Goal: Transaction & Acquisition: Book appointment/travel/reservation

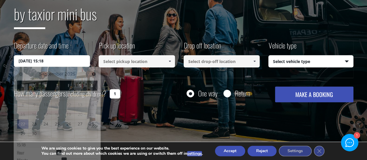
click at [70, 61] on input "[DATE] 15:18" at bounding box center [52, 61] width 76 height 12
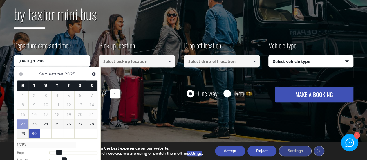
click at [35, 134] on link "30" at bounding box center [34, 133] width 11 height 9
type input "[DATE] 00:00"
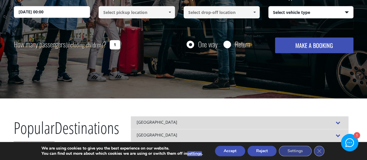
scroll to position [136, 0]
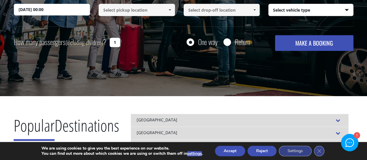
click at [75, 12] on input "[DATE] 00:00" at bounding box center [52, 10] width 76 height 12
click at [55, 8] on input "[DATE] 00:00" at bounding box center [52, 10] width 76 height 12
click at [48, 9] on input "[DATE] 00:00" at bounding box center [52, 10] width 76 height 12
click at [61, 10] on input "[DATE] 00:00" at bounding box center [52, 10] width 76 height 12
click at [32, 9] on input "[DATE] 00:00" at bounding box center [52, 10] width 76 height 12
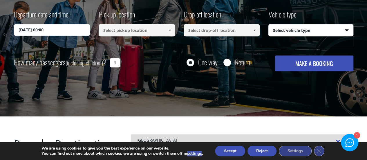
scroll to position [101, 0]
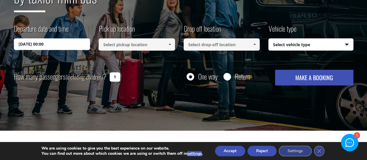
click at [42, 44] on input "[DATE] 00:00" at bounding box center [52, 44] width 76 height 12
click at [135, 45] on input at bounding box center [137, 44] width 76 height 12
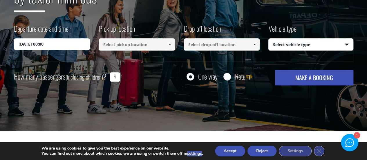
click at [171, 45] on span at bounding box center [169, 44] width 5 height 5
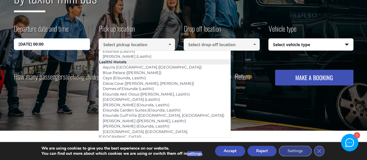
scroll to position [815, 0]
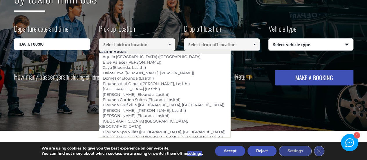
type input "[GEOGRAPHIC_DATA]"
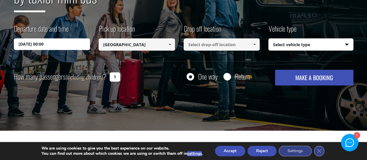
click at [219, 46] on input at bounding box center [222, 44] width 76 height 12
click at [257, 46] on link at bounding box center [255, 44] width 10 height 12
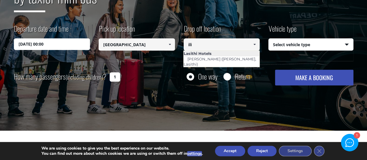
scroll to position [0, 0]
type input "i"
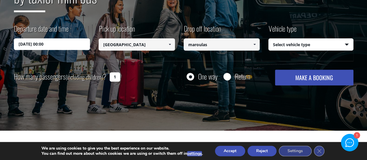
type input "maroulas"
click at [81, 41] on input "[DATE] 00:00" at bounding box center [52, 44] width 76 height 12
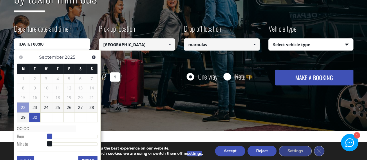
type input "[DATE] 01:00"
type input "01:00"
type input "[DATE] 02:00"
type input "02:00"
type input "[DATE] 03:00"
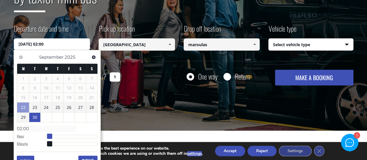
type input "03:00"
type input "[DATE] 04:00"
type input "04:00"
type input "[DATE] 05:00"
type input "05:00"
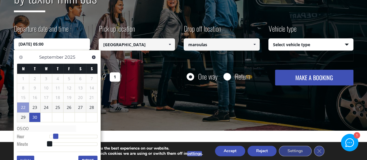
type input "[DATE] 06:00"
type input "06:00"
type input "[DATE] 07:00"
type input "07:00"
type input "[DATE] 08:00"
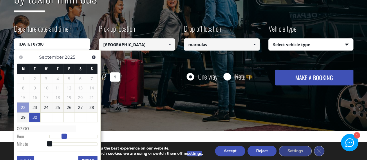
type input "08:00"
type input "[DATE] 09:00"
type input "09:00"
type input "[DATE] 10:00"
type input "10:00"
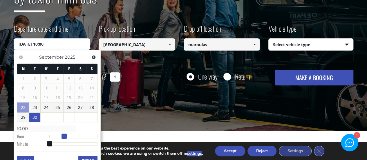
type input "[DATE] 11:00"
type input "11:00"
type input "[DATE] 12:00"
type input "12:00"
type input "[DATE] 13:00"
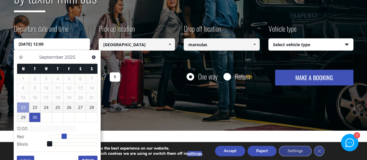
type input "13:00"
type input "[DATE] 14:00"
type input "14:00"
type input "[DATE] 15:00"
type input "15:00"
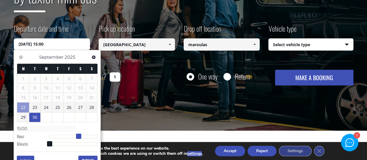
type input "[DATE] 16:00"
type input "16:00"
type input "[DATE] 17:00"
type input "17:00"
type input "[DATE] 16:00"
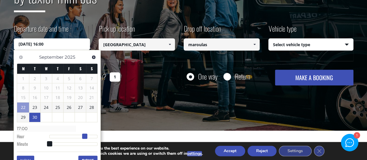
type input "16:00"
type input "[DATE] 15:00"
type input "15:00"
drag, startPoint x: 48, startPoint y: 134, endPoint x: 79, endPoint y: 134, distance: 31.3
click at [79, 134] on span at bounding box center [80, 135] width 5 height 5
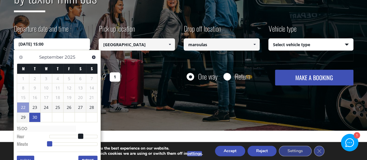
type input "[DATE] 15:01"
type input "15:01"
type input "[DATE] 15:02"
type input "15:02"
type input "[DATE] 15:03"
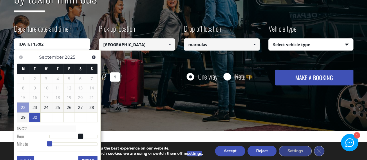
type input "15:03"
type input "[DATE] 15:05"
type input "15:05"
type input "[DATE] 15:06"
type input "15:06"
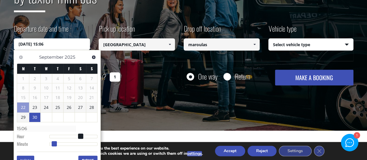
type input "[DATE] 15:07"
type input "15:07"
type input "[DATE] 15:08"
type input "15:08"
type input "[DATE] 15:09"
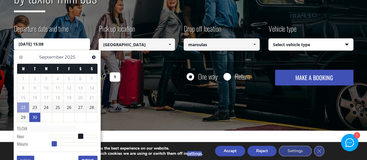
type input "15:09"
type input "[DATE] 15:10"
type input "15:10"
type input "[DATE] 15:11"
type input "15:11"
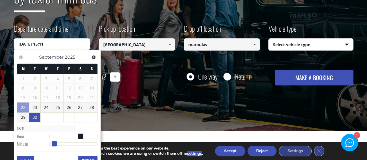
type input "[DATE] 15:12"
type input "15:12"
type input "[DATE] 15:13"
type input "15:13"
type input "[DATE] 15:14"
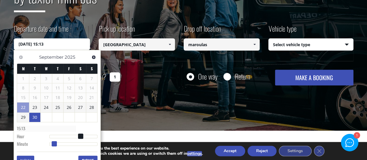
type input "15:14"
type input "[DATE] 15:15"
type input "15:15"
type input "[DATE] 15:16"
type input "15:16"
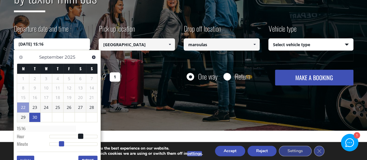
type input "[DATE] 15:17"
type input "15:17"
type input "[DATE] 15:18"
type input "15:18"
type input "[DATE] 15:19"
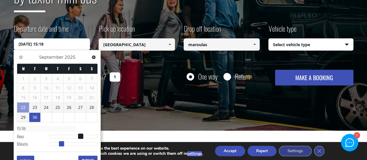
type input "15:19"
type input "[DATE] 15:20"
type input "15:20"
type input "[DATE] 15:21"
type input "15:21"
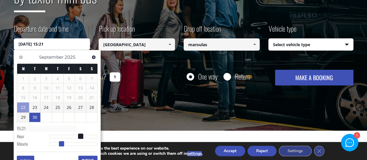
type input "[DATE] 15:22"
type input "15:22"
type input "[DATE] 15:23"
type input "15:23"
type input "[DATE] 15:24"
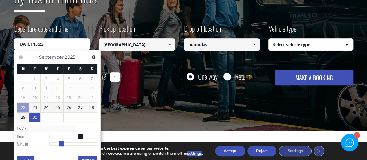
type input "15:24"
type input "[DATE] 15:25"
type input "15:25"
type input "[DATE] 15:26"
type input "15:26"
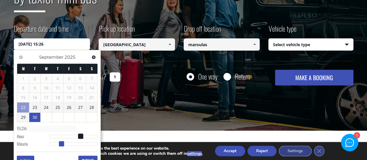
type input "[DATE] 15:27"
type input "15:27"
type input "[DATE] 15:28"
type input "15:28"
type input "[DATE] 15:29"
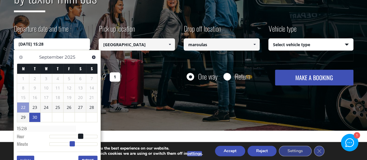
type input "15:29"
type input "[DATE] 15:30"
type input "15:30"
type input "[DATE] 15:31"
type input "15:31"
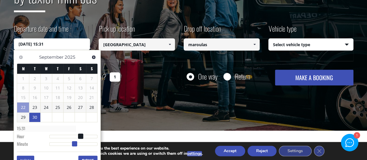
type input "[DATE] 15:32"
type input "15:32"
type input "[DATE] 15:33"
type input "15:33"
type input "[DATE] 15:34"
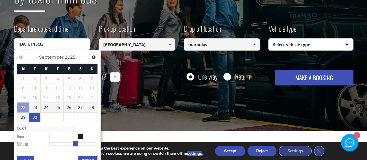
type input "15:34"
type input "[DATE] 15:35"
type input "15:35"
type input "[DATE] 15:36"
type input "15:36"
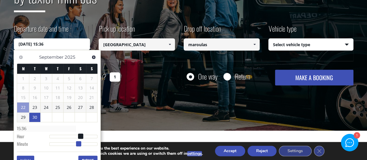
type input "[DATE] 15:37"
type input "15:37"
type input "[DATE] 15:38"
type input "15:38"
type input "[DATE] 15:39"
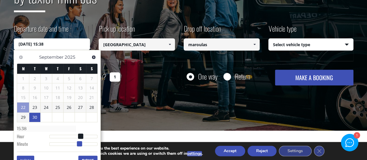
type input "15:39"
type input "[DATE] 15:40"
type input "15:40"
type input "[DATE] 15:41"
type input "15:41"
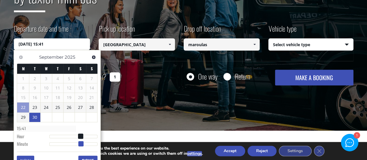
type input "[DATE] 15:42"
type input "15:42"
type input "[DATE] 15:41"
type input "15:41"
type input "[DATE] 15:40"
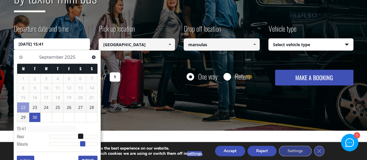
type input "15:40"
drag, startPoint x: 50, startPoint y: 143, endPoint x: 82, endPoint y: 142, distance: 32.5
click at [82, 142] on span at bounding box center [81, 143] width 5 height 5
click at [89, 159] on button "Done" at bounding box center [87, 159] width 19 height 9
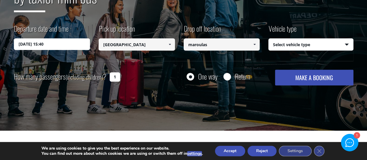
click at [330, 44] on select "Select vehicle type Taxi (4 passengers) Mercedes E Class Mini Van (7 passengers…" at bounding box center [310, 45] width 84 height 12
select select "541"
click at [268, 39] on select "Select vehicle type Taxi (4 passengers) Mercedes E Class Mini Van (7 passengers…" at bounding box center [310, 45] width 84 height 12
click at [114, 77] on input "1" at bounding box center [115, 76] width 10 height 9
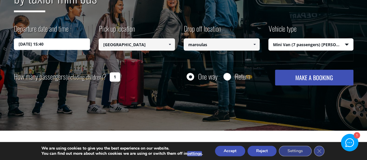
click at [115, 77] on input "1" at bounding box center [115, 76] width 10 height 9
type input "6"
click at [224, 87] on div "Transfer with Crete Taxi Transfers by taxi or mini bus Departure date and time …" at bounding box center [183, 26] width 367 height 209
click at [342, 78] on button "MAKE A BOOKING" at bounding box center [314, 78] width 78 height 16
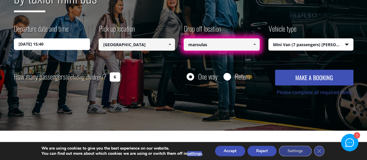
drag, startPoint x: 253, startPoint y: 46, endPoint x: 245, endPoint y: 44, distance: 8.0
click at [245, 44] on input "maroulas" at bounding box center [222, 44] width 76 height 12
click at [254, 44] on span at bounding box center [254, 44] width 5 height 5
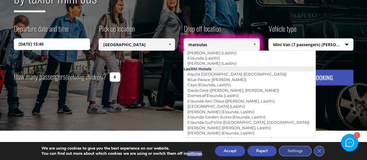
scroll to position [794, 0]
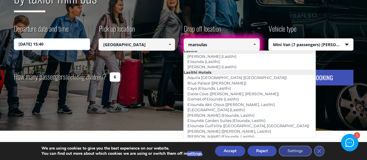
type input "[PERSON_NAME] ([GEOGRAPHIC_DATA])"
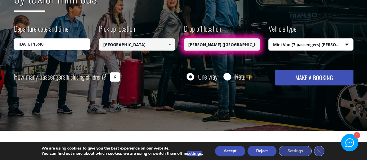
click at [295, 79] on button "MAKE A BOOKING" at bounding box center [314, 78] width 78 height 16
